Goal: Use online tool/utility: Utilize a website feature to perform a specific function

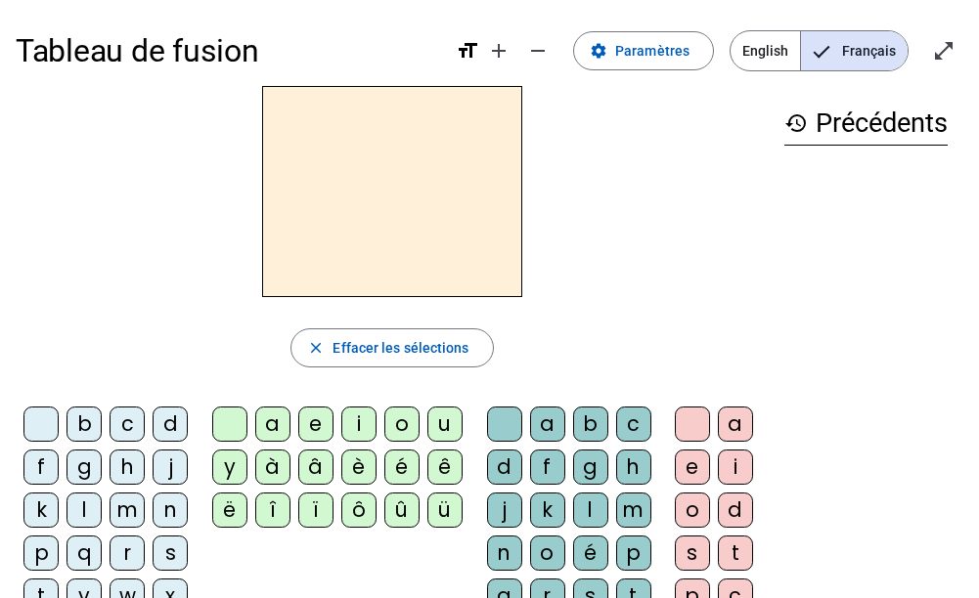
scroll to position [114, 0]
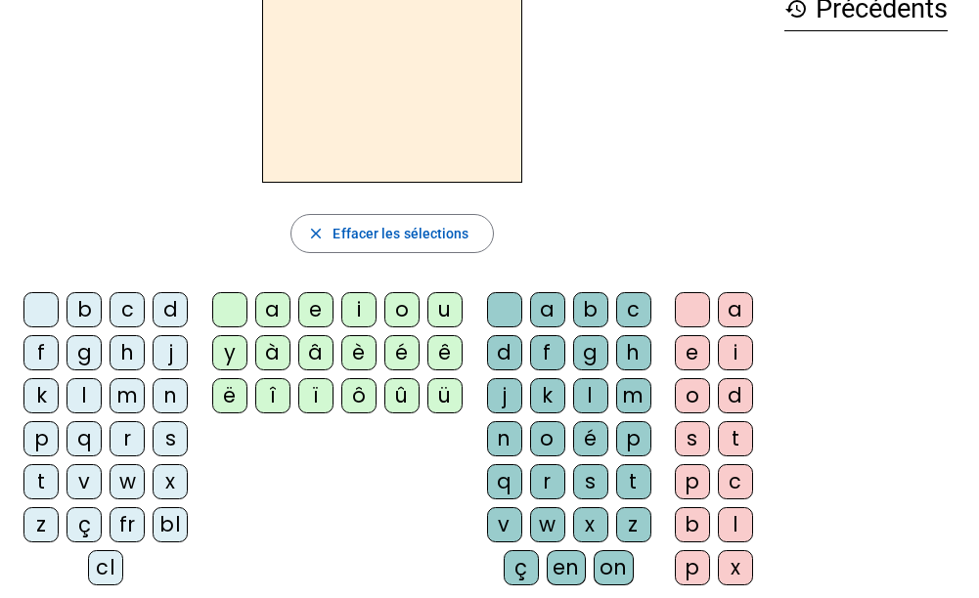
click at [48, 346] on div "f" at bounding box center [40, 352] width 35 height 35
click at [445, 355] on div "ê" at bounding box center [444, 352] width 35 height 35
click at [625, 484] on div "t" at bounding box center [633, 481] width 35 height 35
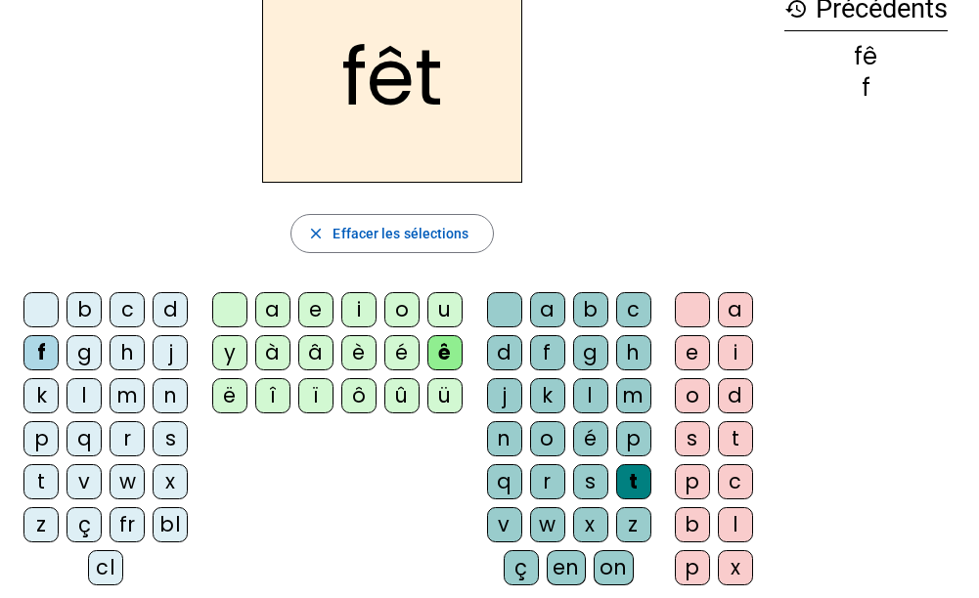
click at [696, 352] on div "e" at bounding box center [692, 352] width 35 height 35
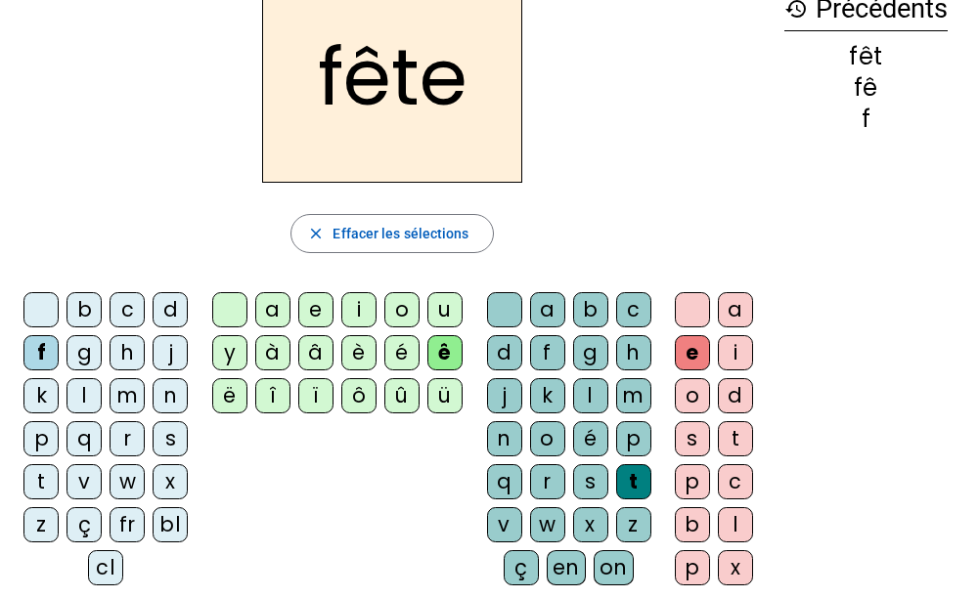
click at [38, 480] on div "t" at bounding box center [40, 481] width 35 height 35
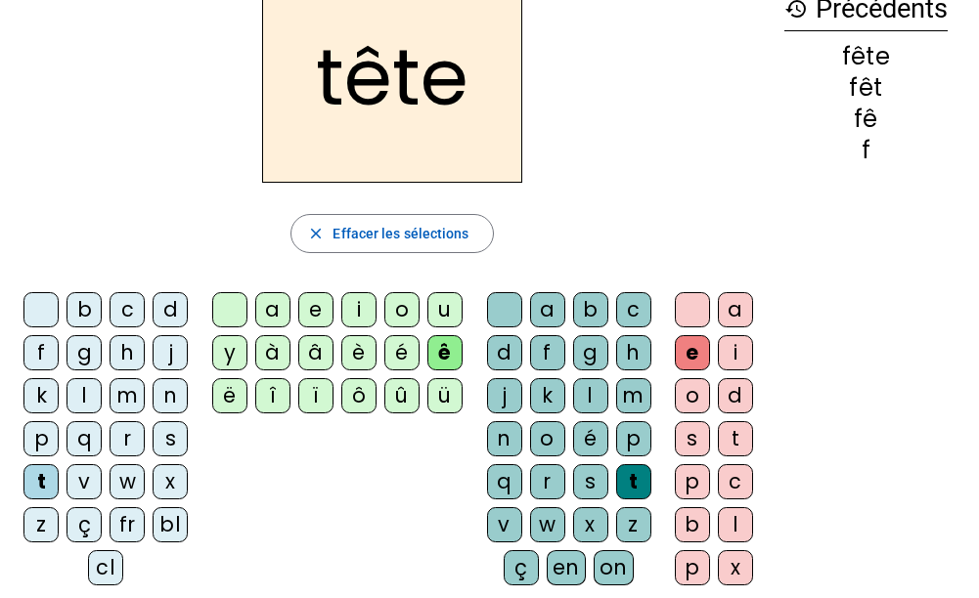
click at [355, 349] on div "è" at bounding box center [358, 352] width 35 height 35
click at [443, 356] on div "ê" at bounding box center [444, 352] width 35 height 35
click at [172, 389] on div "n" at bounding box center [170, 395] width 35 height 35
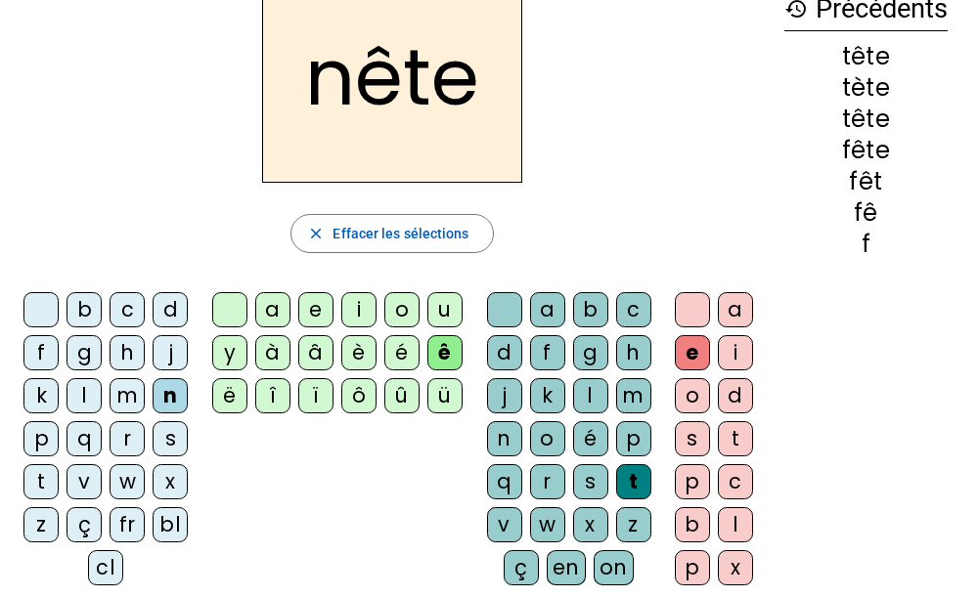
click at [399, 312] on div "o" at bounding box center [401, 309] width 35 height 35
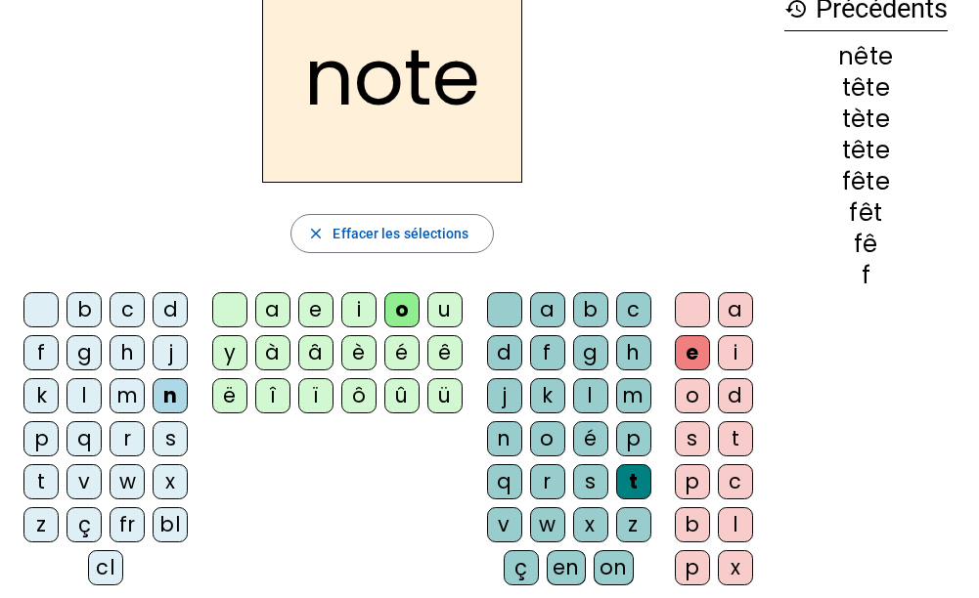
click at [229, 395] on div "ë" at bounding box center [229, 395] width 35 height 35
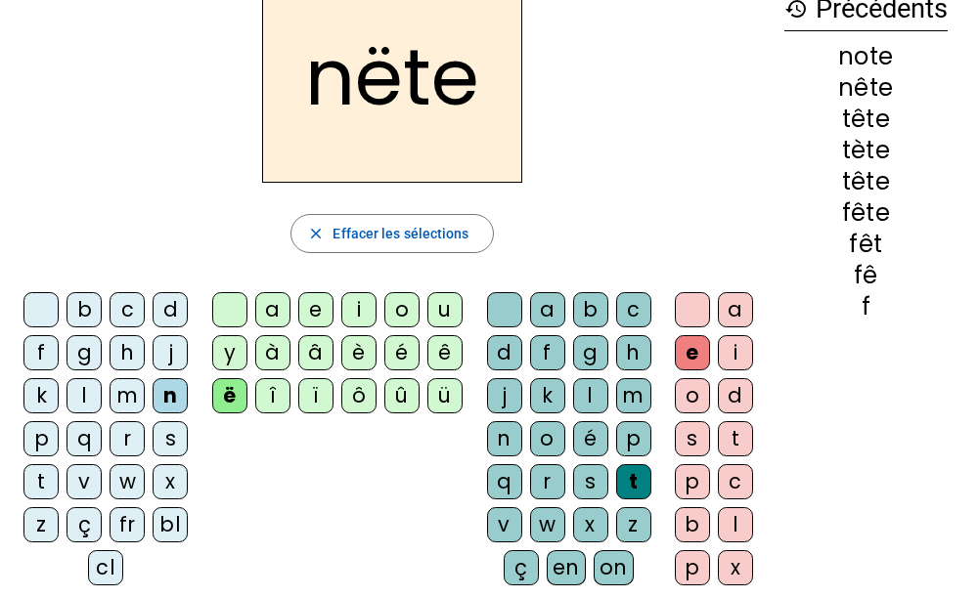
click at [597, 399] on div "l" at bounding box center [590, 395] width 35 height 35
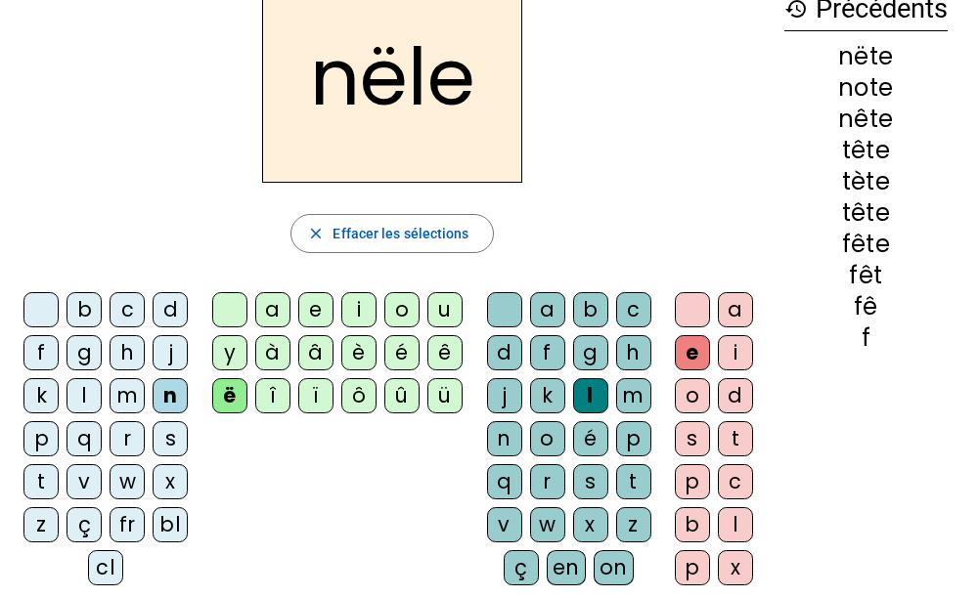
click at [402, 306] on div "o" at bounding box center [401, 309] width 35 height 35
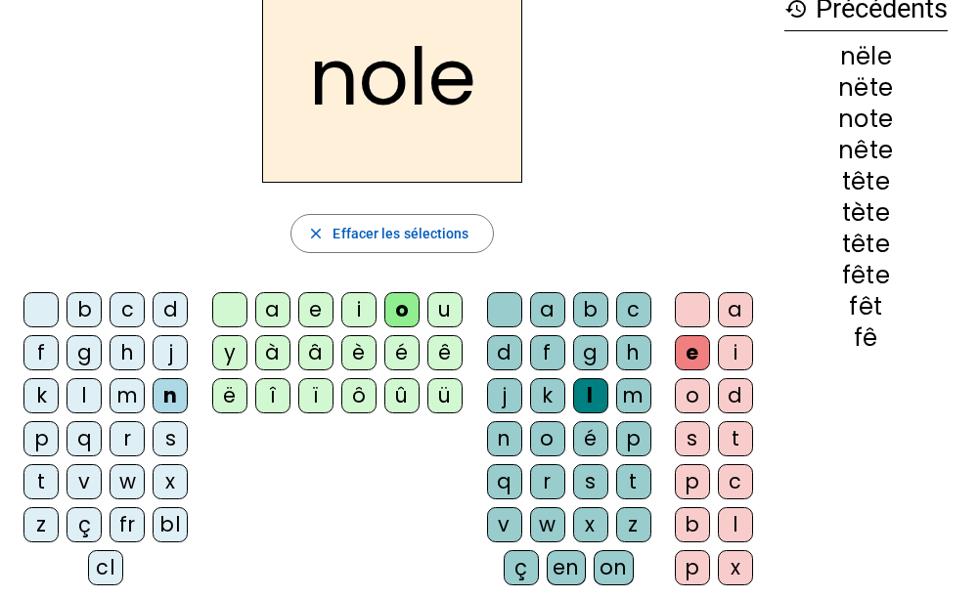
click at [229, 392] on div "ë" at bounding box center [229, 395] width 35 height 35
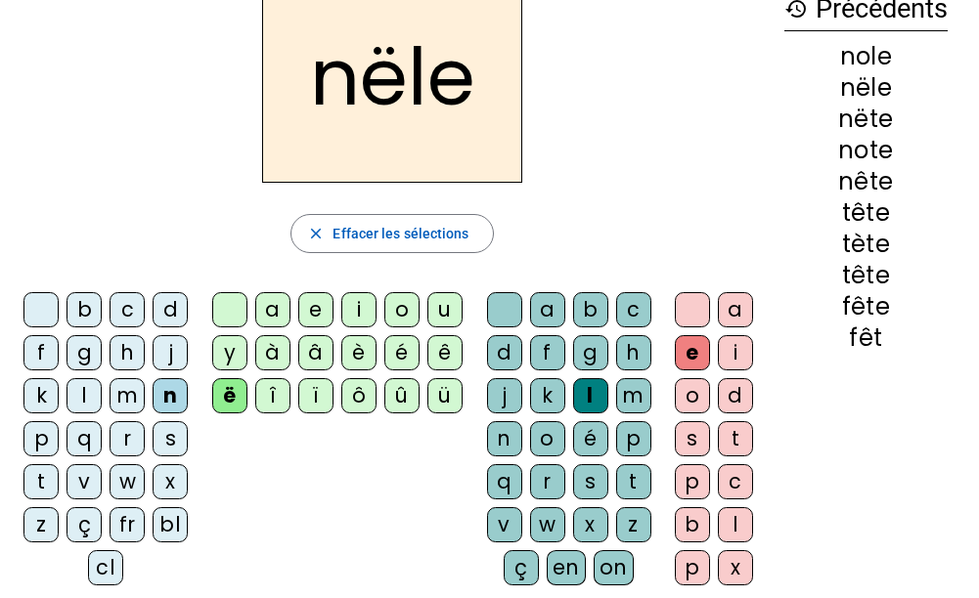
click at [399, 309] on div "o" at bounding box center [401, 309] width 35 height 35
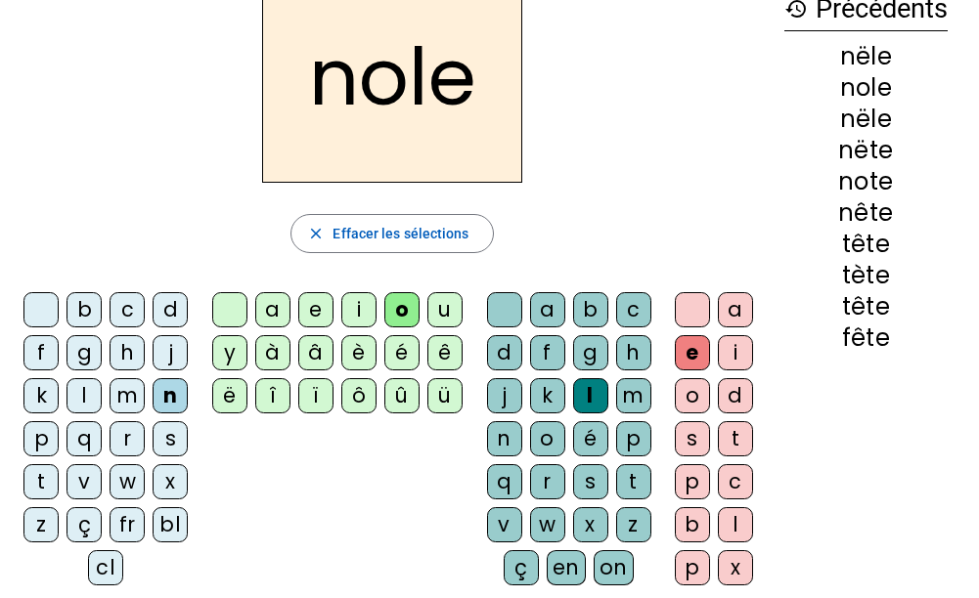
click at [82, 302] on div "b" at bounding box center [83, 309] width 35 height 35
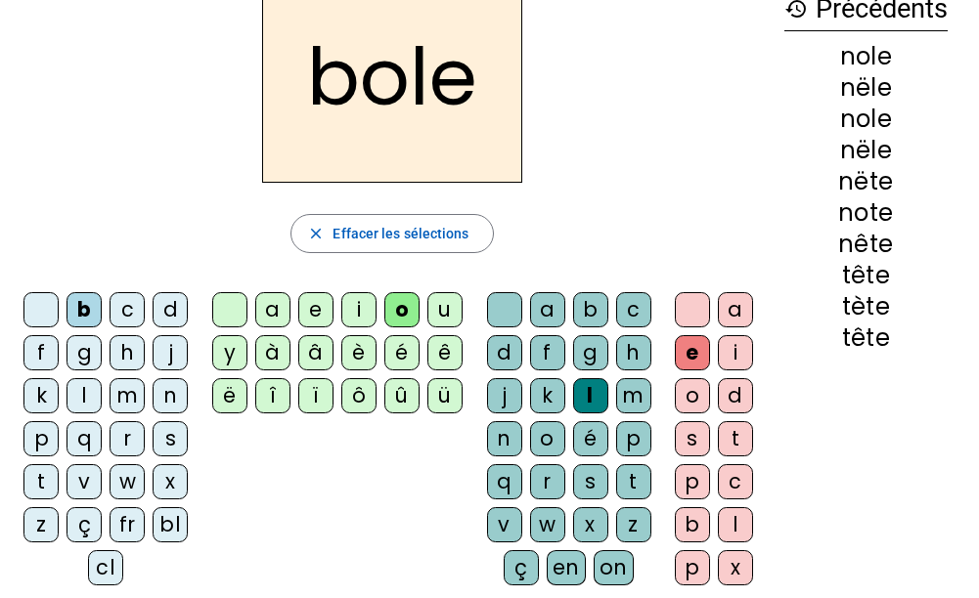
click at [446, 356] on div "ê" at bounding box center [444, 352] width 35 height 35
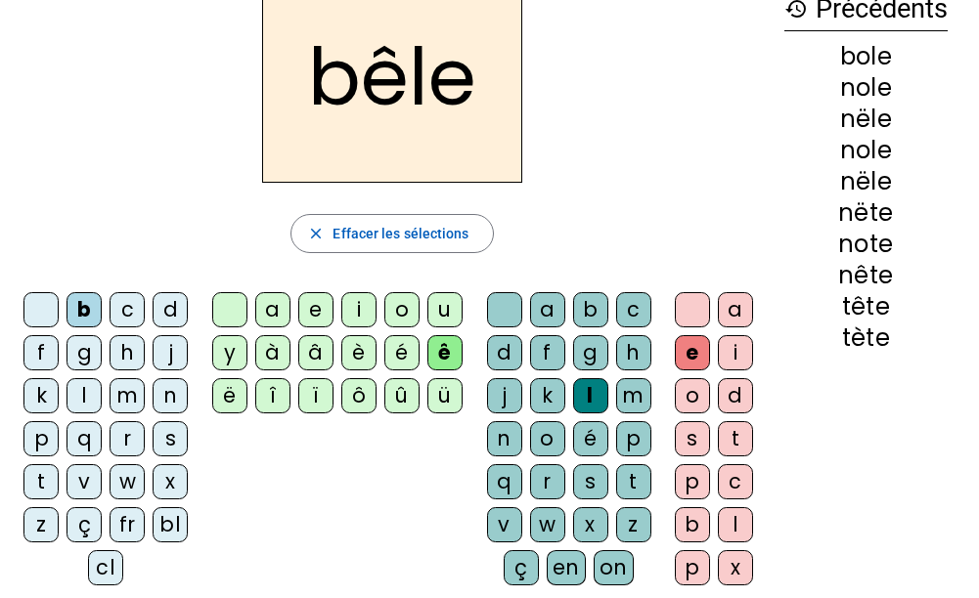
click at [633, 488] on div "t" at bounding box center [633, 481] width 35 height 35
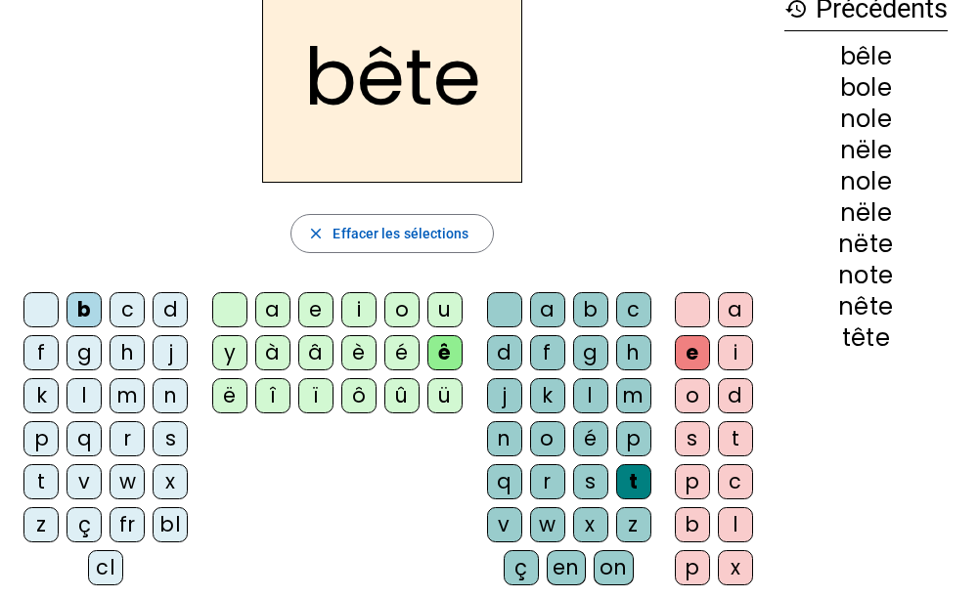
click at [442, 315] on div "u" at bounding box center [444, 309] width 35 height 35
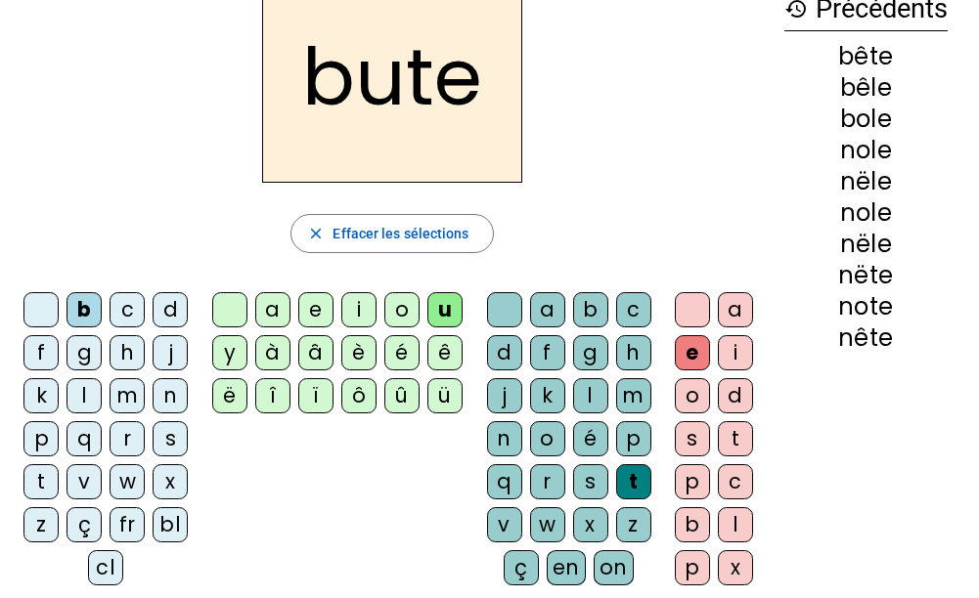
click at [600, 476] on div "s" at bounding box center [590, 481] width 35 height 35
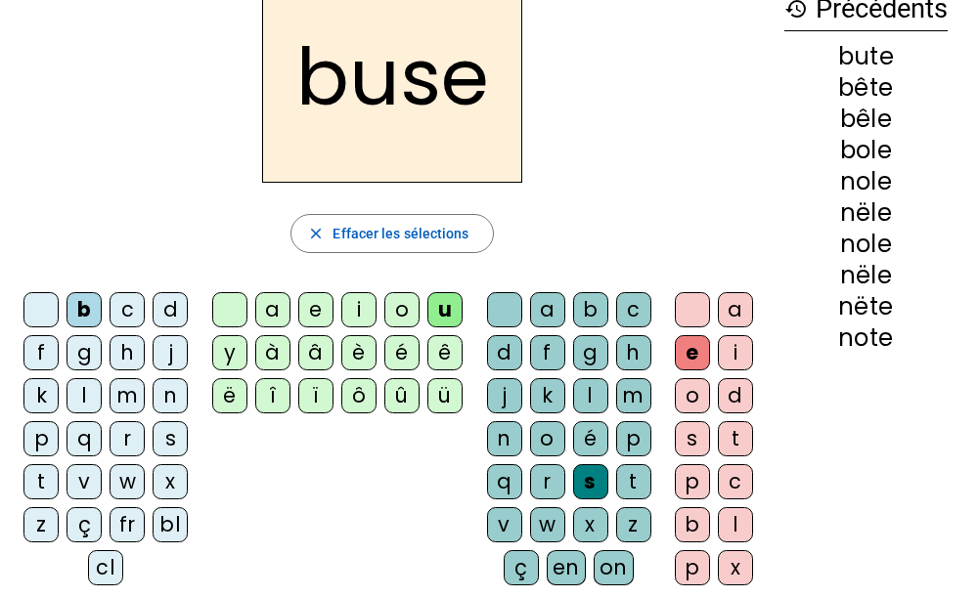
click at [277, 322] on div "a" at bounding box center [272, 309] width 35 height 35
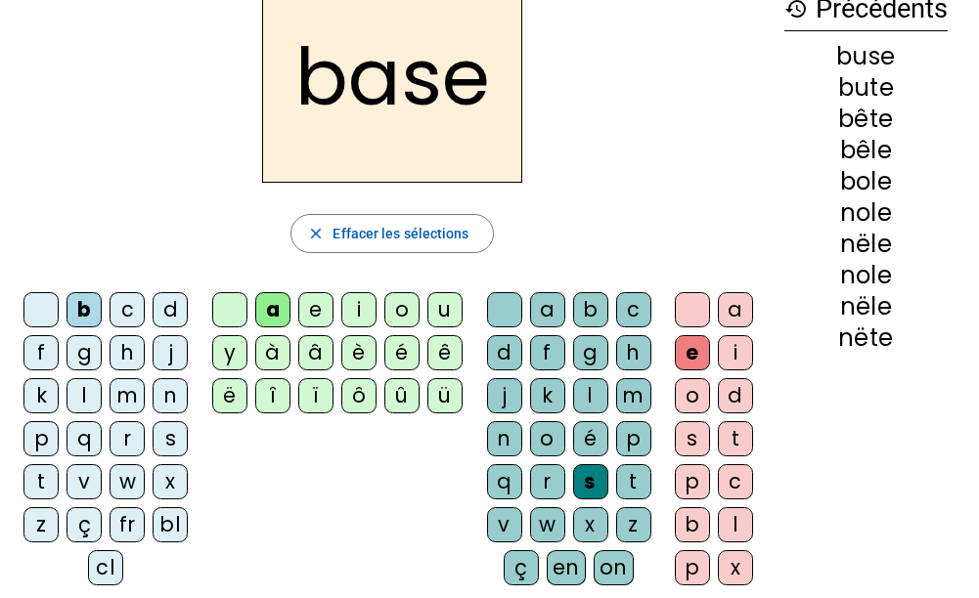
click at [129, 432] on div "r" at bounding box center [126, 438] width 35 height 35
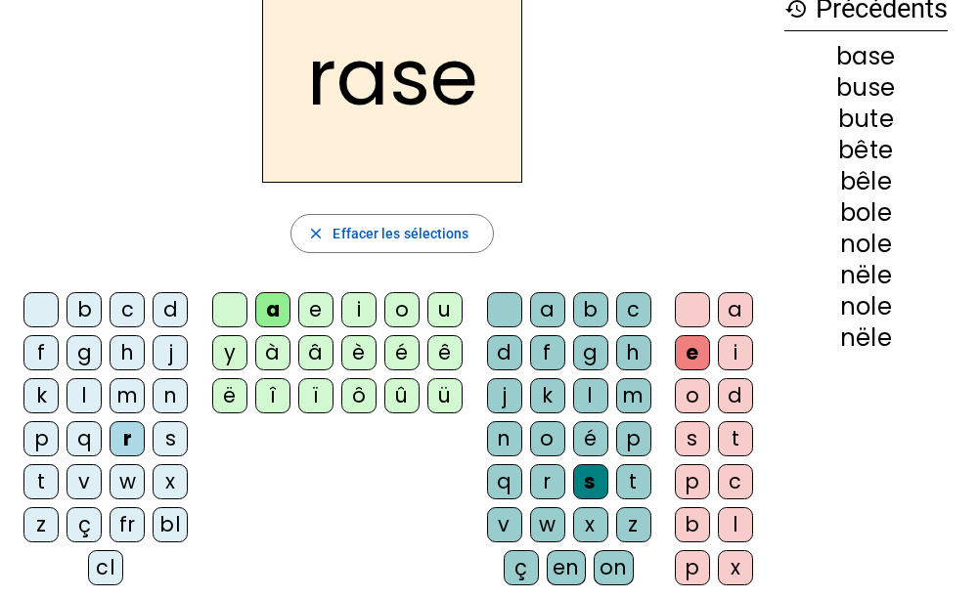
click at [592, 363] on div "g" at bounding box center [590, 352] width 35 height 35
